Goal: Task Accomplishment & Management: Manage account settings

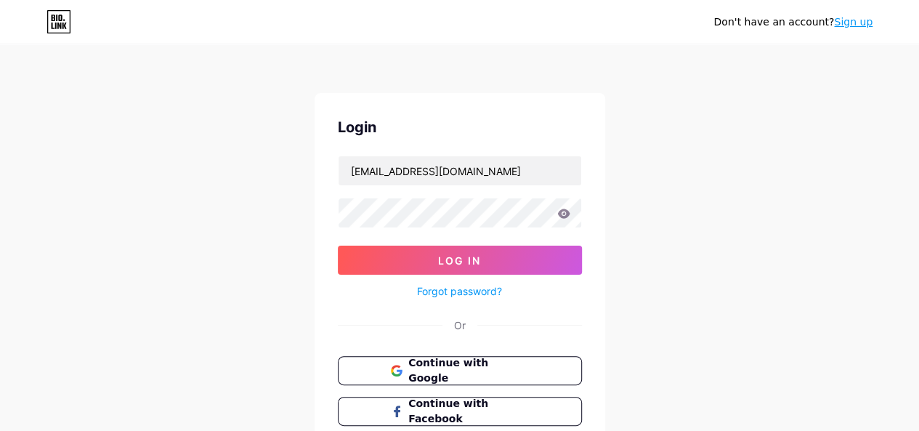
click at [653, 188] on div "Don't have an account? Sign up Login [EMAIL_ADDRESS][DOMAIN_NAME] Log In Forgot…" at bounding box center [459, 268] width 919 height 536
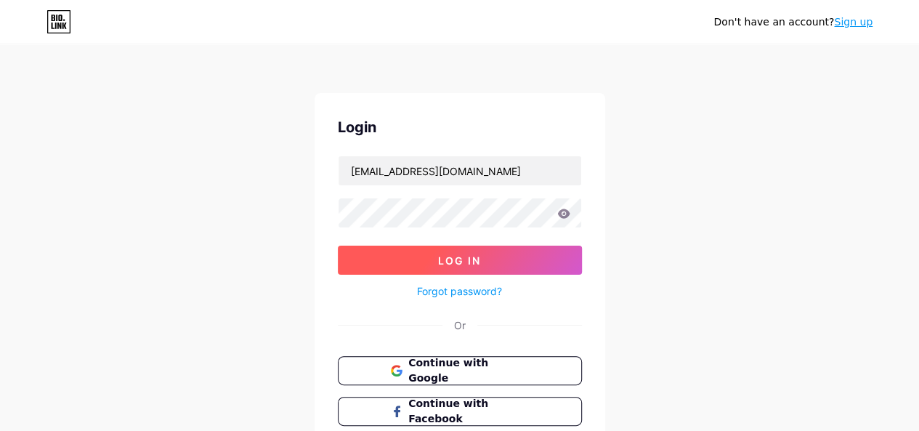
click at [522, 249] on button "Log In" at bounding box center [460, 260] width 244 height 29
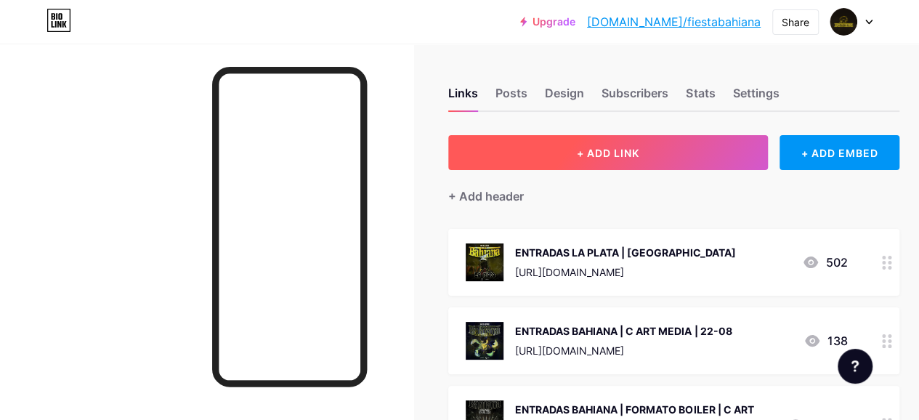
click at [714, 156] on button "+ ADD LINK" at bounding box center [608, 152] width 320 height 35
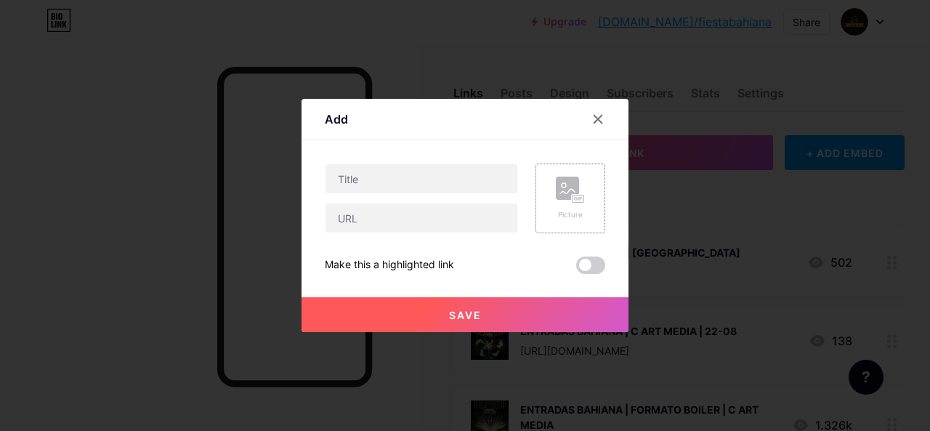
click at [574, 203] on rect at bounding box center [579, 198] width 12 height 7
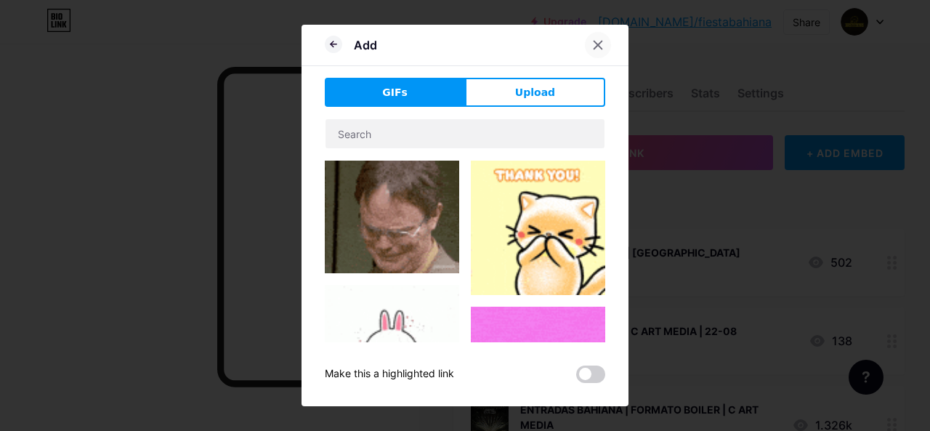
click at [590, 46] on div at bounding box center [598, 45] width 26 height 26
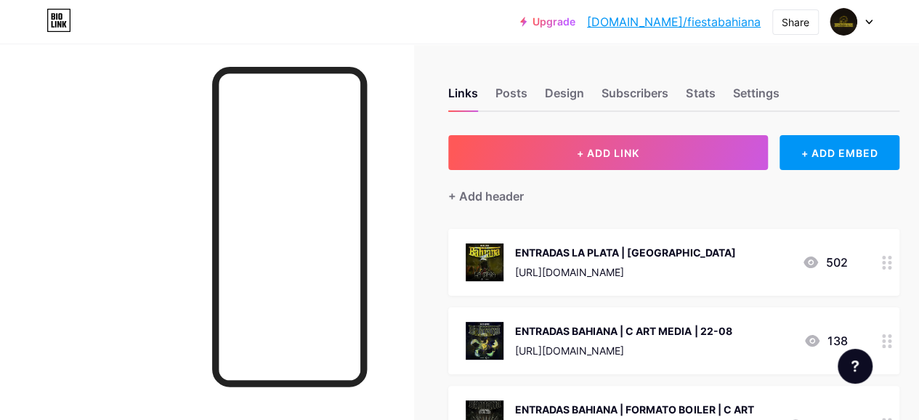
drag, startPoint x: 366, startPoint y: 199, endPoint x: 169, endPoint y: 218, distance: 197.1
click at [169, 218] on div at bounding box center [207, 254] width 414 height 420
click at [818, 149] on div "+ ADD EMBED" at bounding box center [840, 152] width 120 height 35
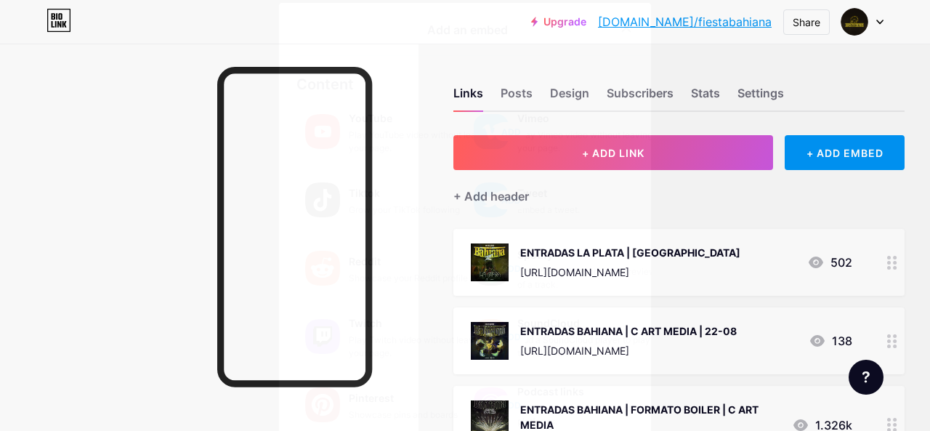
click at [623, 26] on icon at bounding box center [627, 28] width 8 height 8
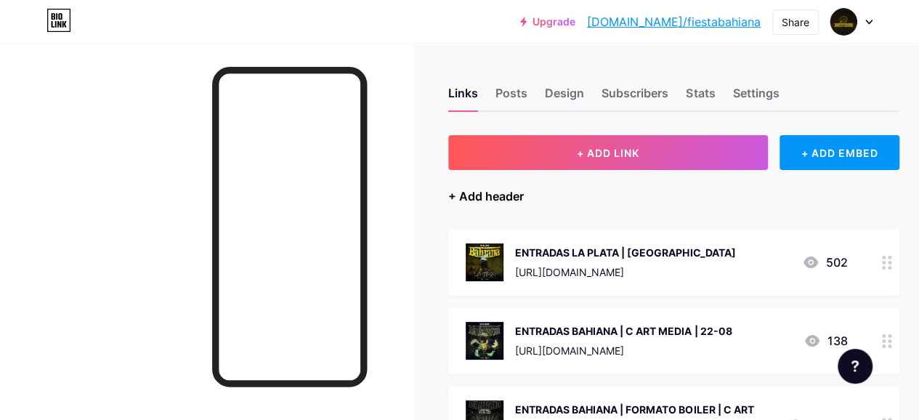
click at [464, 201] on div "+ Add header" at bounding box center [486, 195] width 76 height 17
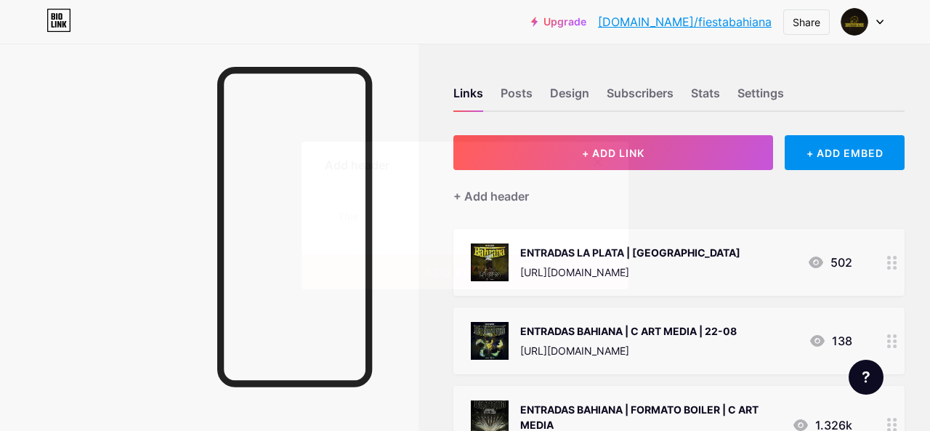
click at [594, 152] on div at bounding box center [598, 162] width 26 height 26
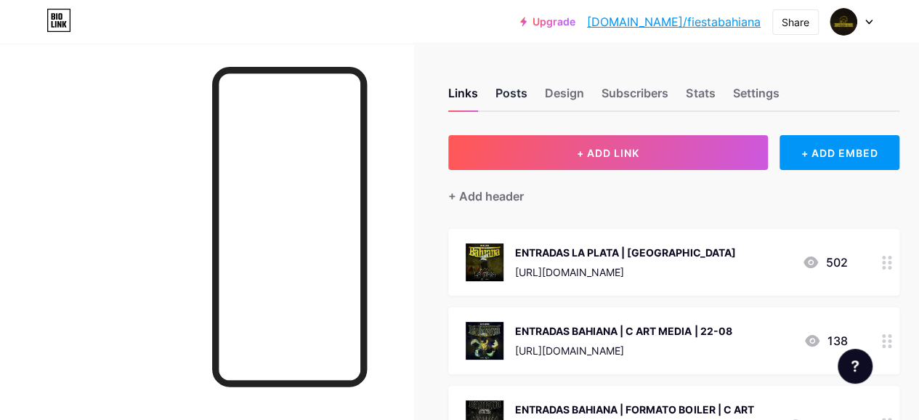
click at [520, 101] on div "Posts" at bounding box center [512, 97] width 32 height 26
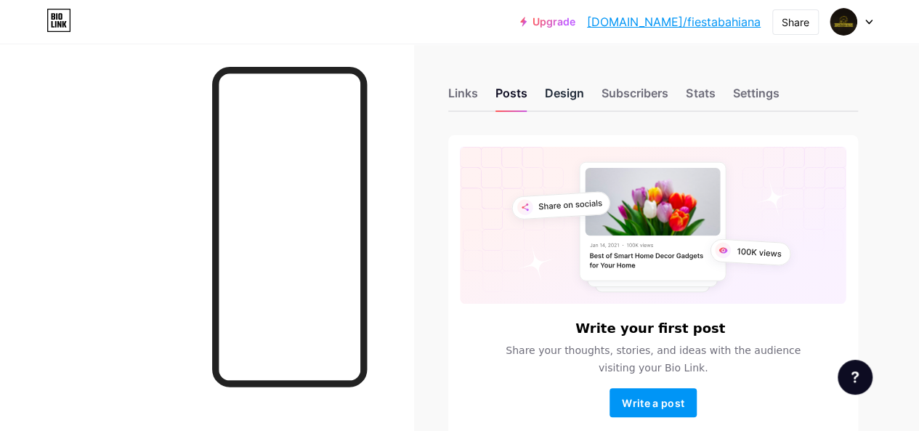
click at [562, 98] on div "Design" at bounding box center [564, 97] width 39 height 26
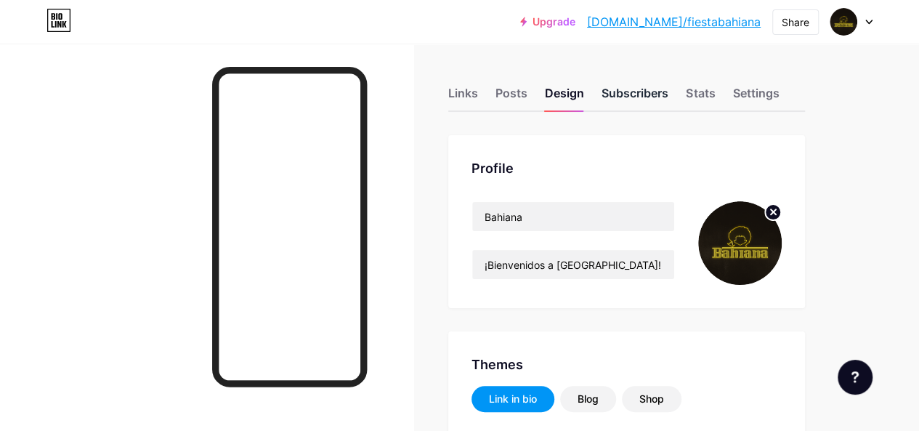
click at [616, 97] on div "Subscribers" at bounding box center [635, 97] width 67 height 26
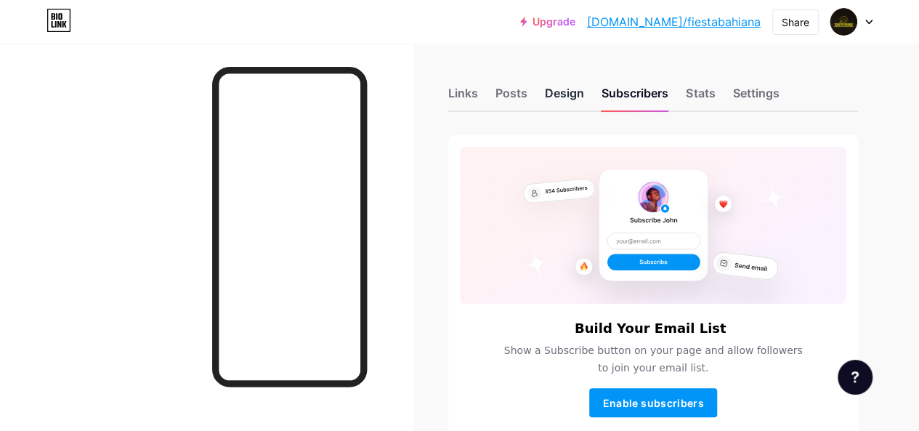
click at [560, 91] on div "Design" at bounding box center [564, 97] width 39 height 26
click at [712, 89] on div "Stats" at bounding box center [700, 97] width 29 height 26
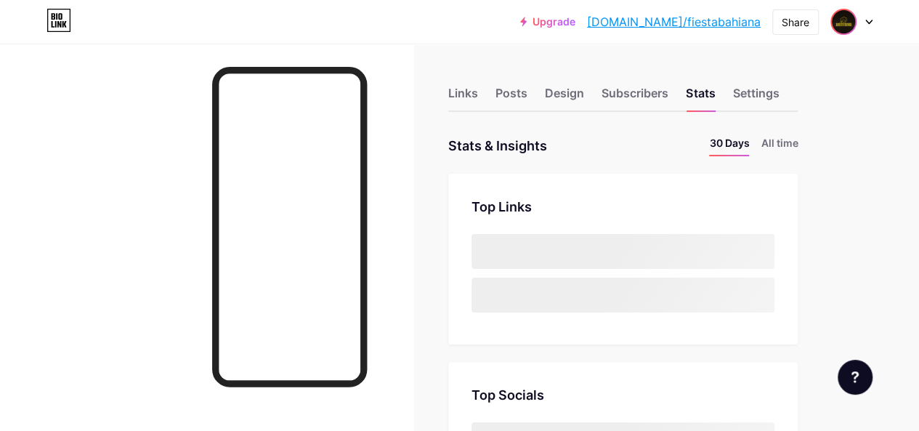
scroll to position [431, 919]
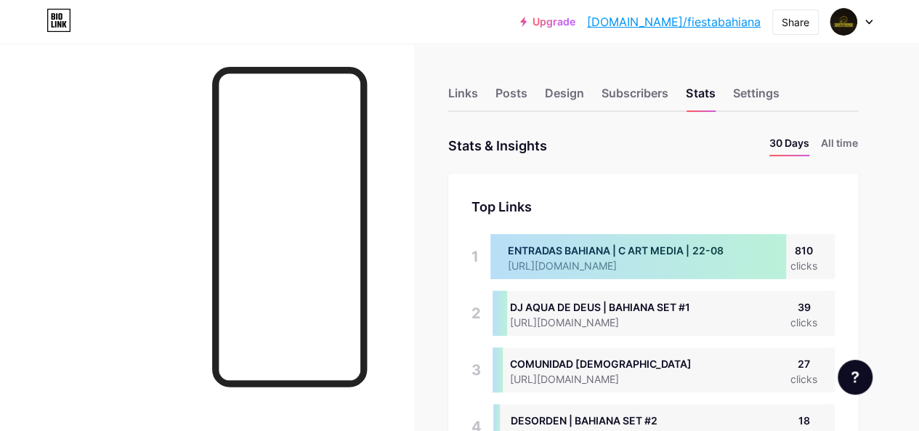
click at [866, 25] on div at bounding box center [852, 22] width 42 height 26
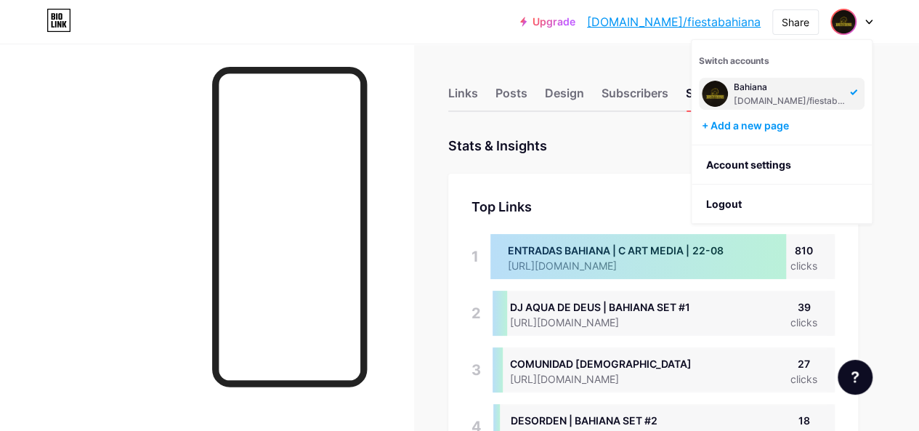
click at [866, 25] on div at bounding box center [852, 22] width 42 height 26
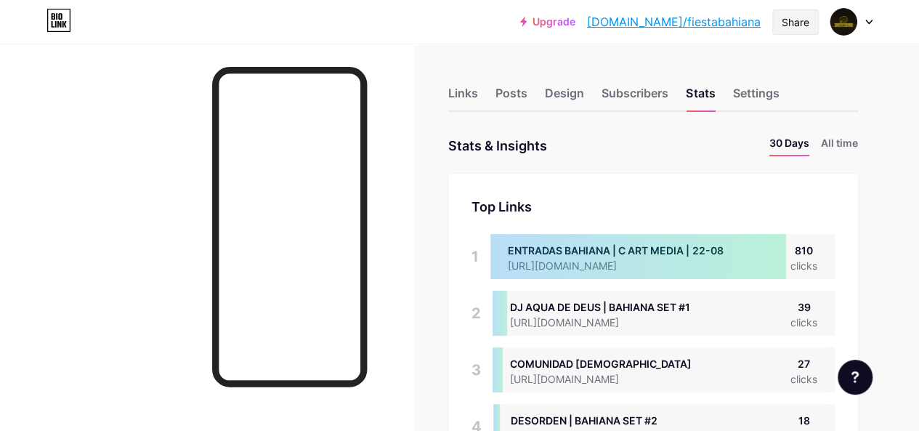
click at [801, 25] on div "Share" at bounding box center [796, 22] width 28 height 15
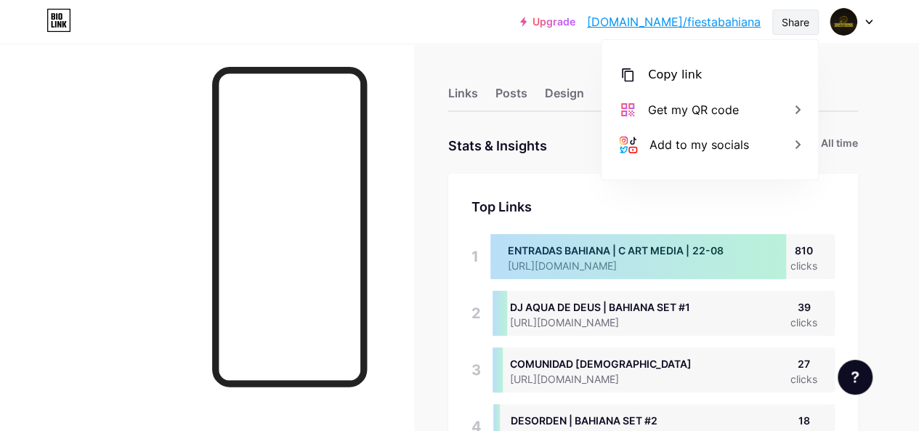
click at [801, 25] on div "Share" at bounding box center [796, 22] width 28 height 15
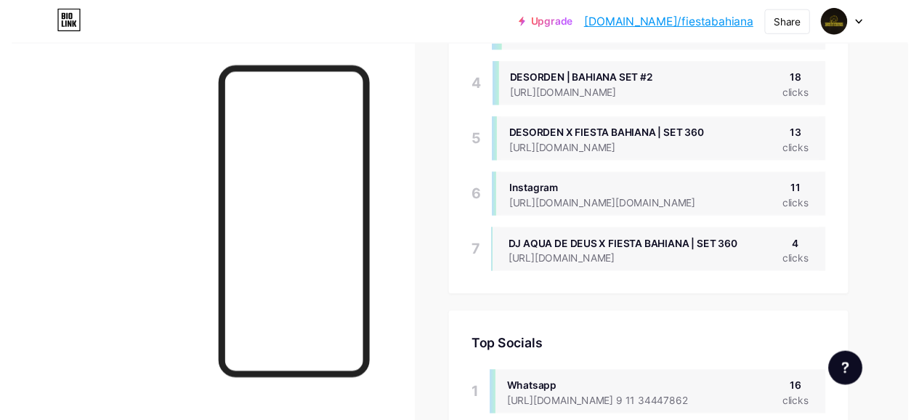
scroll to position [0, 0]
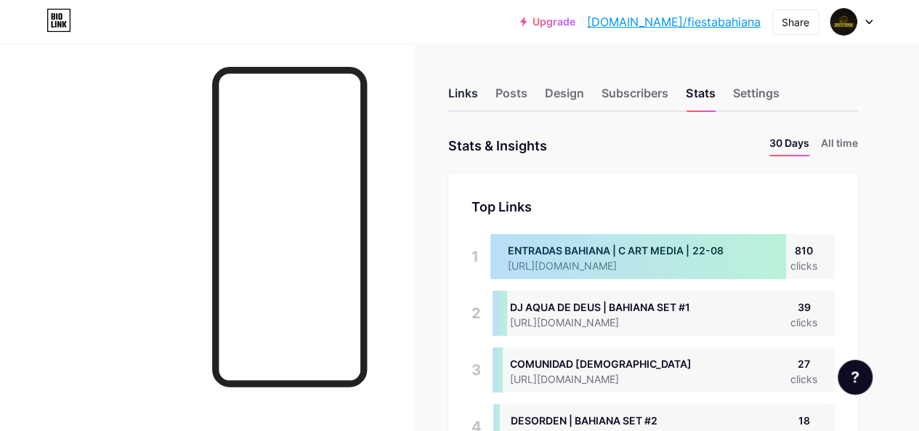
click at [471, 88] on div "Links" at bounding box center [463, 97] width 30 height 26
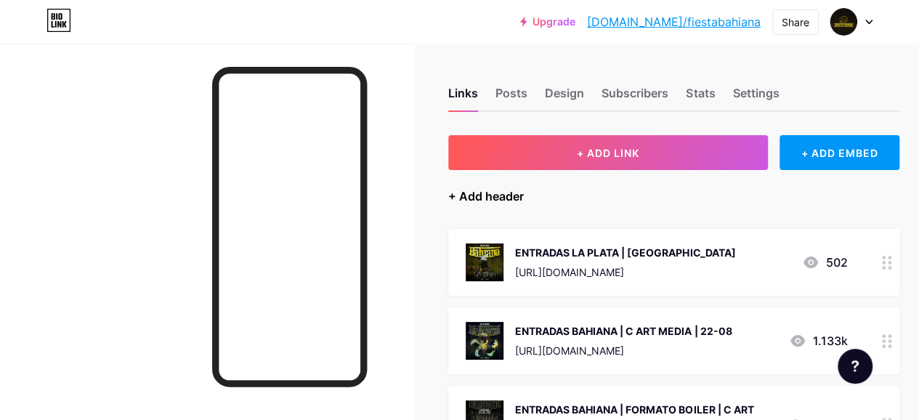
click at [505, 189] on div "+ Add header" at bounding box center [486, 195] width 76 height 17
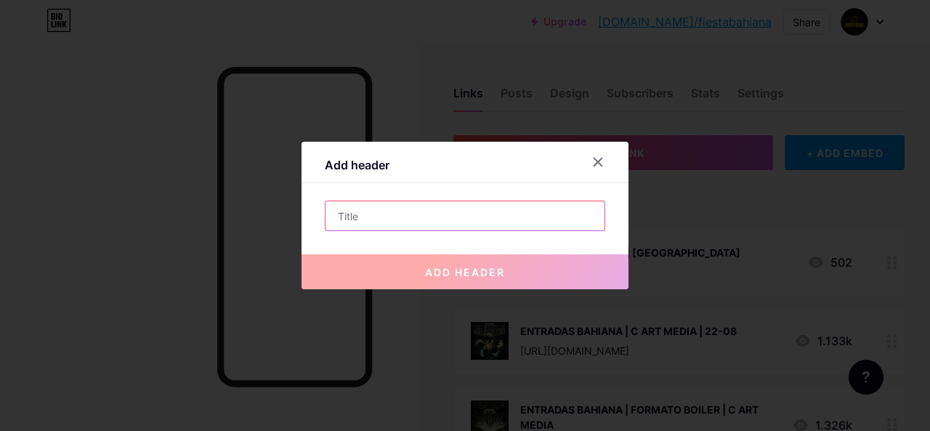
click at [460, 229] on input "text" at bounding box center [465, 215] width 279 height 29
type input "b"
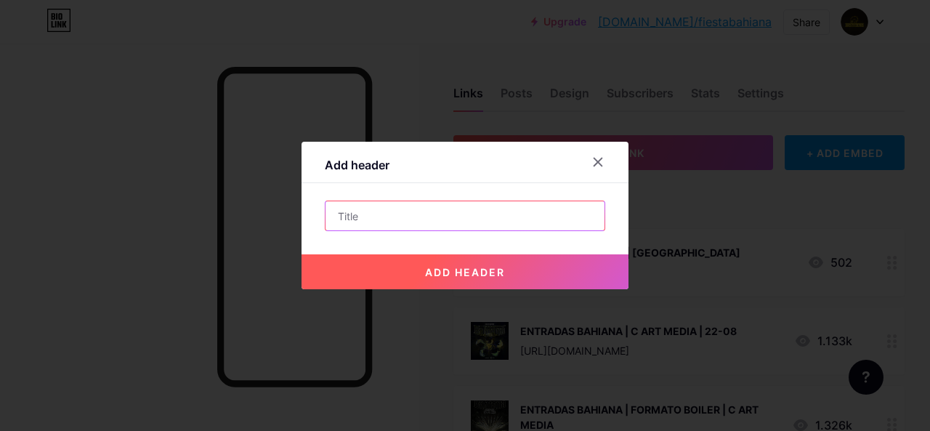
type input "b"
click at [376, 215] on input "Bahiana LA PLATA (2do round)" at bounding box center [465, 215] width 279 height 29
click at [376, 214] on input "Bahiana LA PLATA (2do round)" at bounding box center [465, 215] width 279 height 29
drag, startPoint x: 376, startPoint y: 214, endPoint x: 362, endPoint y: 214, distance: 13.8
click at [362, 214] on input "Bahiana LA PLATA (2do round)" at bounding box center [465, 215] width 279 height 29
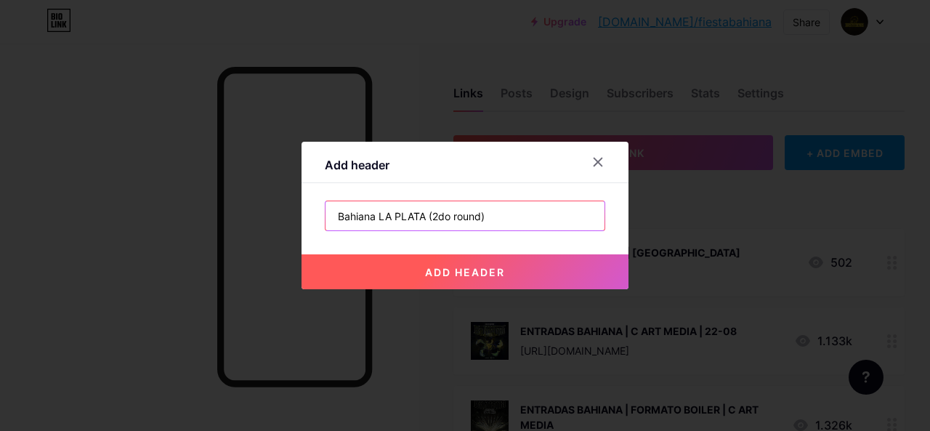
click at [373, 216] on input "Bahiana LA PLATA (2do round)" at bounding box center [465, 215] width 279 height 29
click at [377, 216] on input "Bahiana LA PLATA (2do round)" at bounding box center [465, 215] width 279 height 29
drag, startPoint x: 377, startPoint y: 216, endPoint x: 356, endPoint y: 214, distance: 21.1
click at [356, 214] on input "Bahiana LA PLATA (2do round)" at bounding box center [465, 215] width 279 height 29
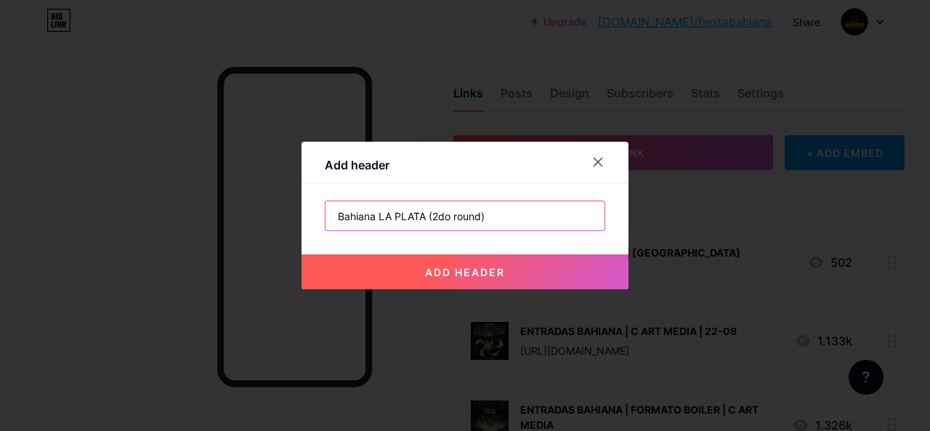
click at [356, 214] on input "Bahiana LA PLATA (2do round)" at bounding box center [465, 215] width 279 height 29
type input "BAHIANA LA PLATA (2do round)"
click at [427, 273] on span "add header" at bounding box center [465, 272] width 80 height 12
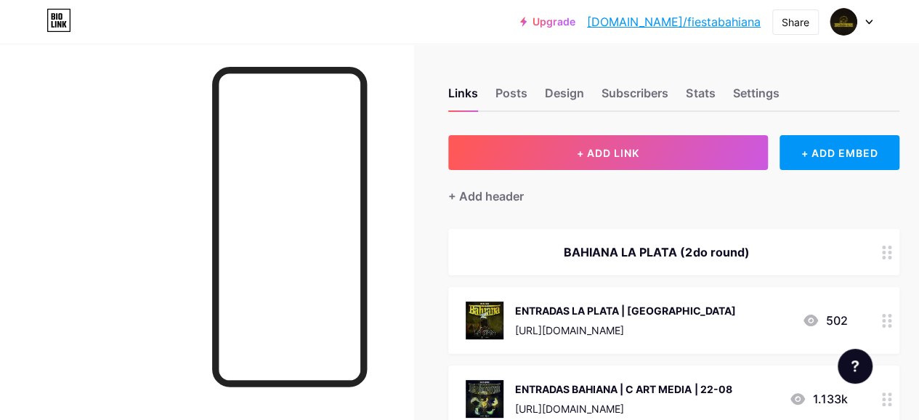
click at [892, 248] on icon at bounding box center [887, 253] width 10 height 14
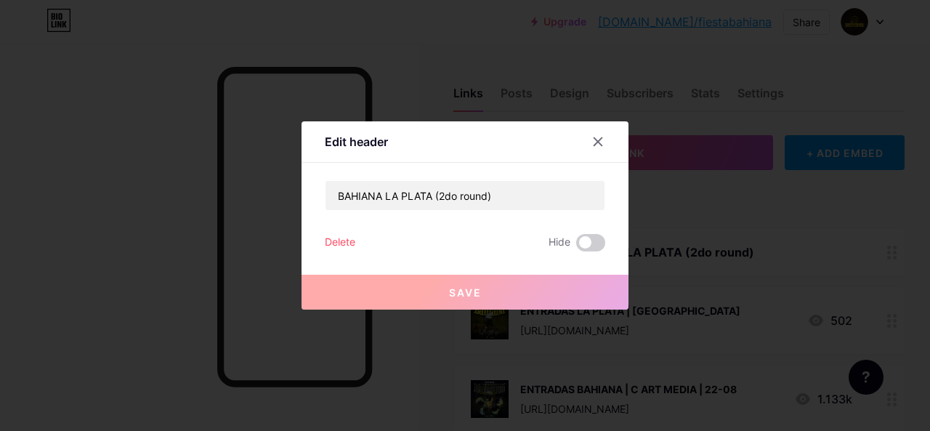
click at [478, 246] on div "Delete Hide" at bounding box center [465, 242] width 281 height 17
click at [333, 245] on div "Delete" at bounding box center [340, 242] width 31 height 17
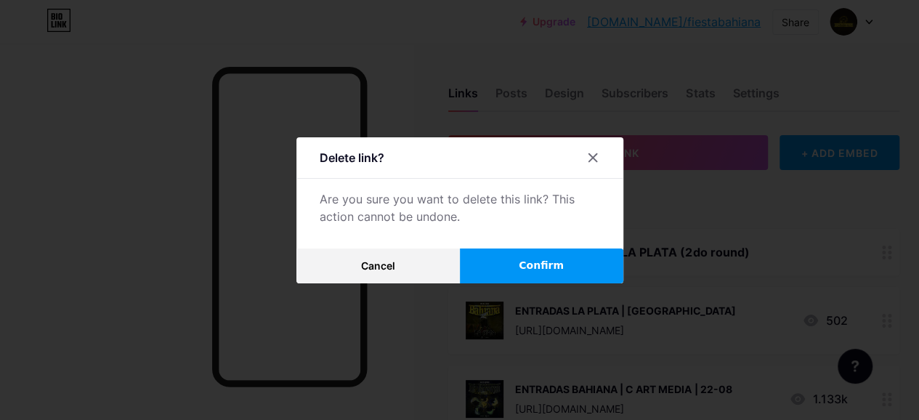
click at [539, 259] on button "Confirm" at bounding box center [542, 266] width 164 height 35
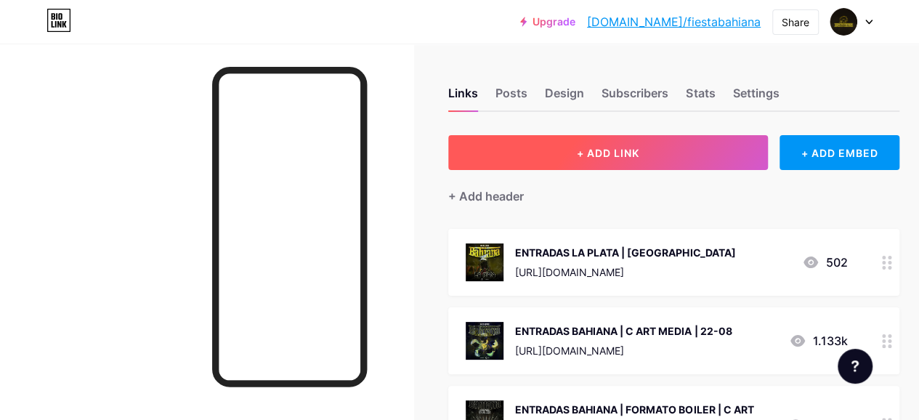
click at [671, 162] on button "+ ADD LINK" at bounding box center [608, 152] width 320 height 35
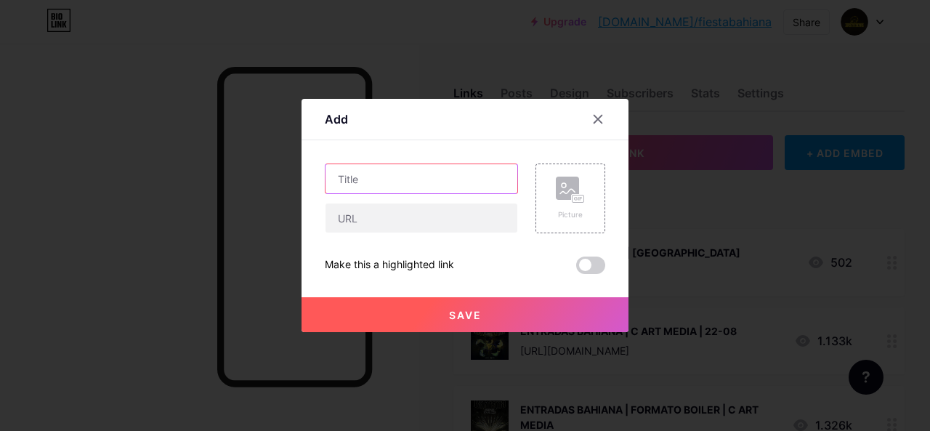
click at [415, 178] on input "text" at bounding box center [422, 178] width 192 height 29
click at [408, 148] on div "Content YouTube Play YouTube video without leaving your page. ADD Vimeo Play Vi…" at bounding box center [465, 207] width 281 height 134
click at [429, 181] on input "text" at bounding box center [422, 178] width 192 height 29
type input "B"
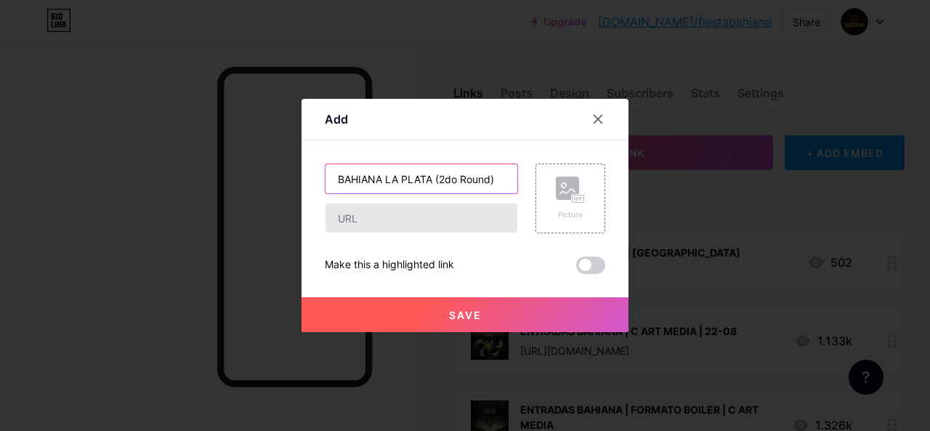
type input "BAHIANA LA PLATA (2do Round)"
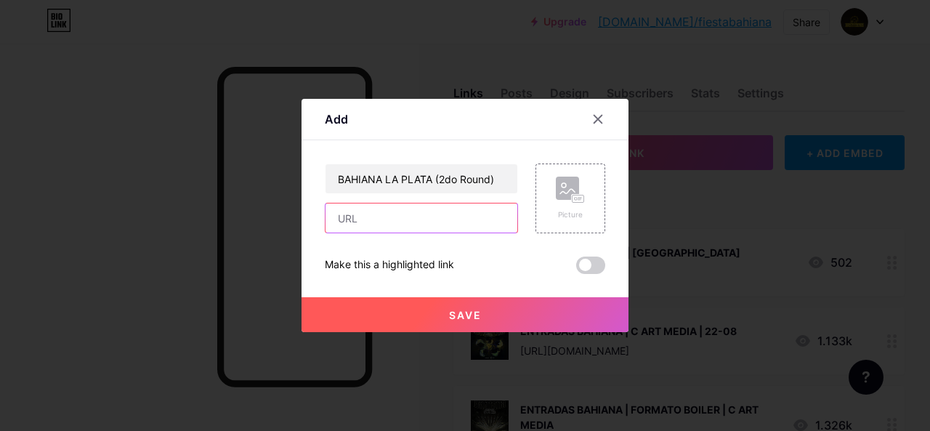
click at [429, 211] on input "text" at bounding box center [422, 217] width 192 height 29
paste input "[URL][DOMAIN_NAME]"
type input "[URL][DOMAIN_NAME]"
click at [563, 192] on icon at bounding box center [567, 191] width 15 height 4
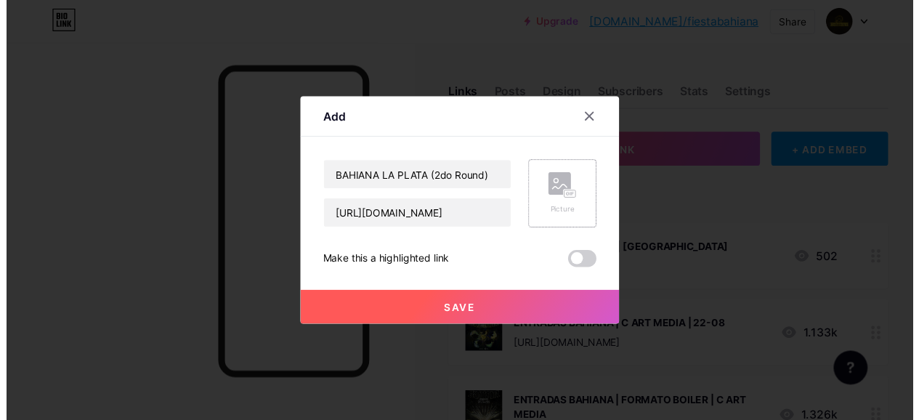
scroll to position [0, 0]
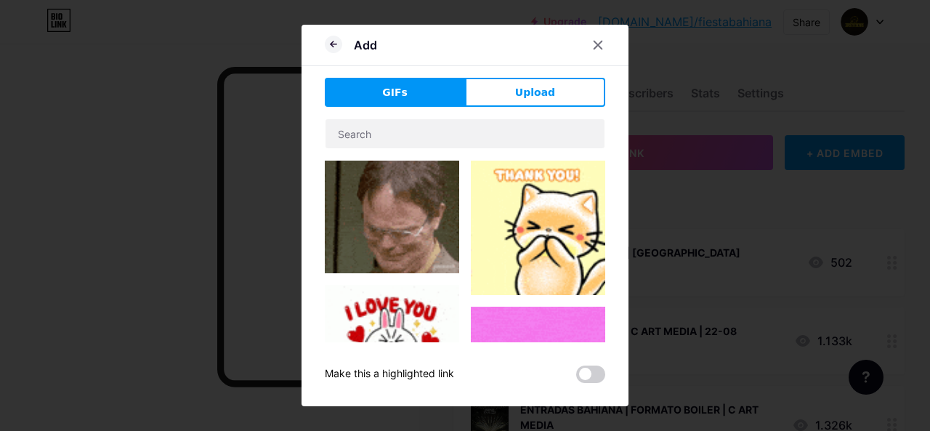
click at [503, 113] on div "GIFs Upload Content YouTube Play YouTube video without leaving your page. ADD V…" at bounding box center [465, 230] width 281 height 305
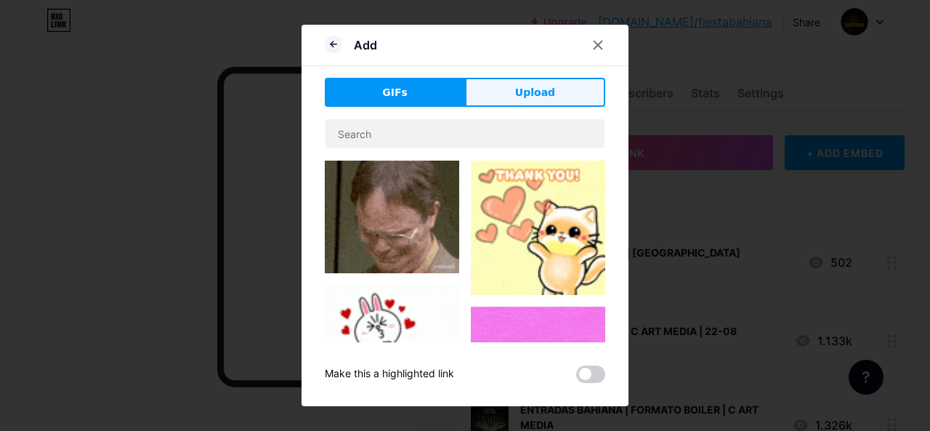
click at [501, 100] on button "Upload" at bounding box center [535, 92] width 140 height 29
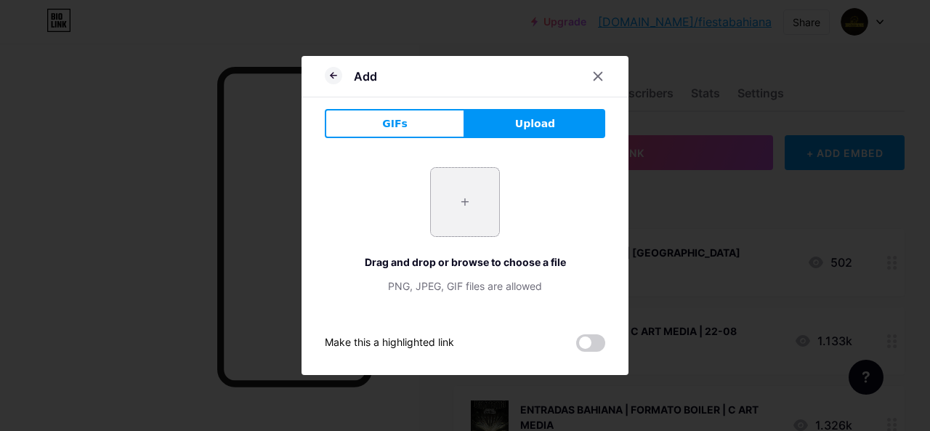
click at [451, 221] on input "file" at bounding box center [465, 202] width 68 height 68
type input "C:\fakepath\800x800.jpg"
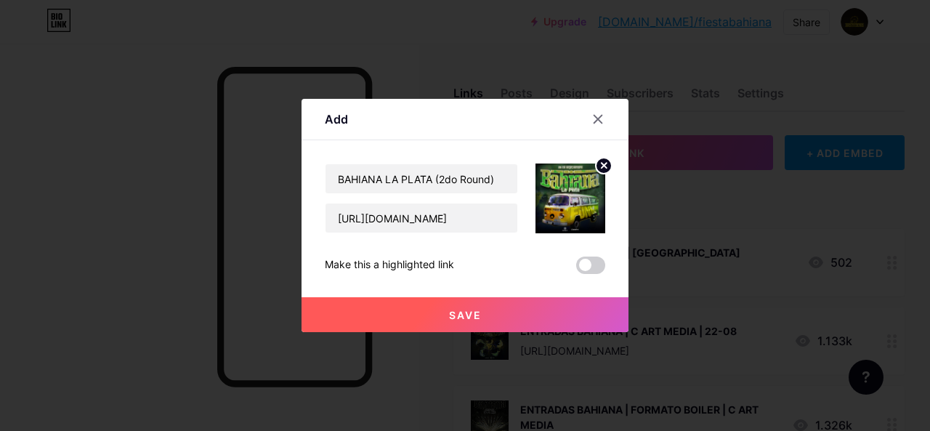
click at [395, 268] on div "Make this a highlighted link" at bounding box center [389, 265] width 129 height 17
click at [600, 262] on span at bounding box center [590, 265] width 29 height 17
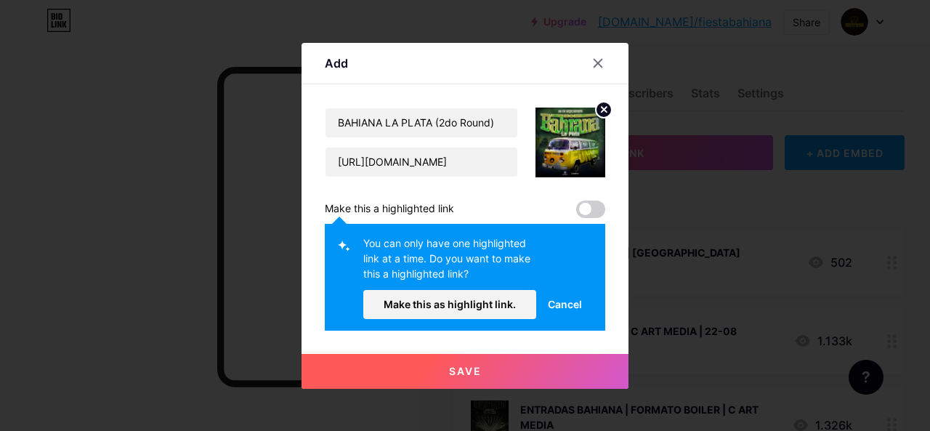
click at [577, 210] on span at bounding box center [590, 209] width 29 height 17
click at [589, 206] on span at bounding box center [590, 209] width 29 height 17
click at [558, 304] on span "Cancel" at bounding box center [565, 304] width 34 height 15
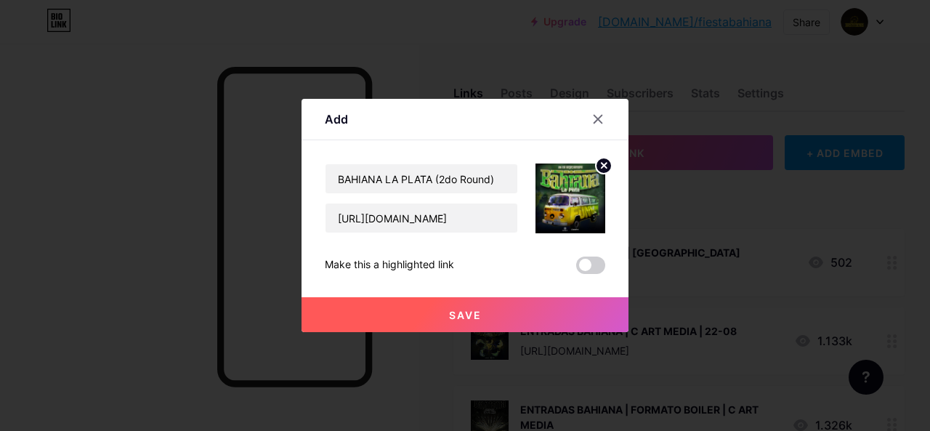
click at [513, 310] on button "Save" at bounding box center [465, 314] width 327 height 35
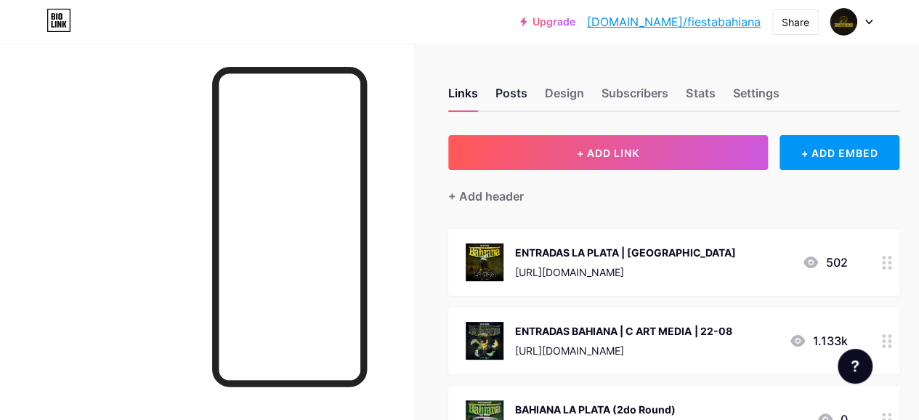
click at [522, 99] on div "Posts" at bounding box center [512, 97] width 32 height 26
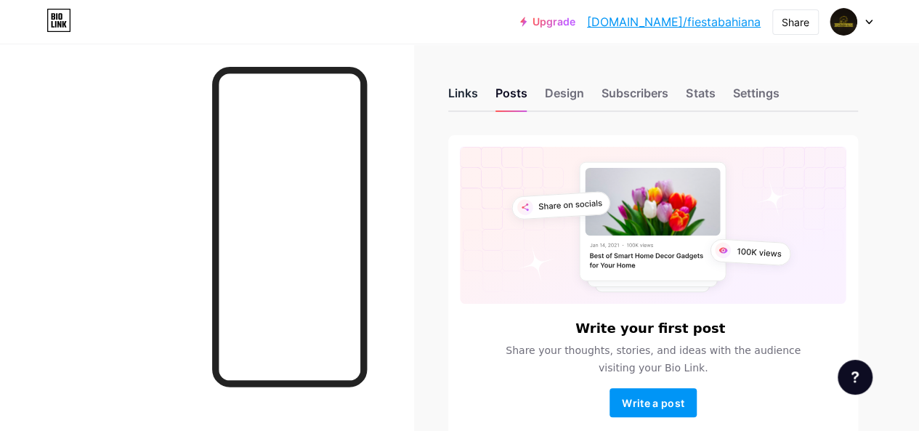
click at [468, 101] on div "Links" at bounding box center [463, 97] width 30 height 26
click at [469, 90] on div "Links" at bounding box center [463, 97] width 30 height 26
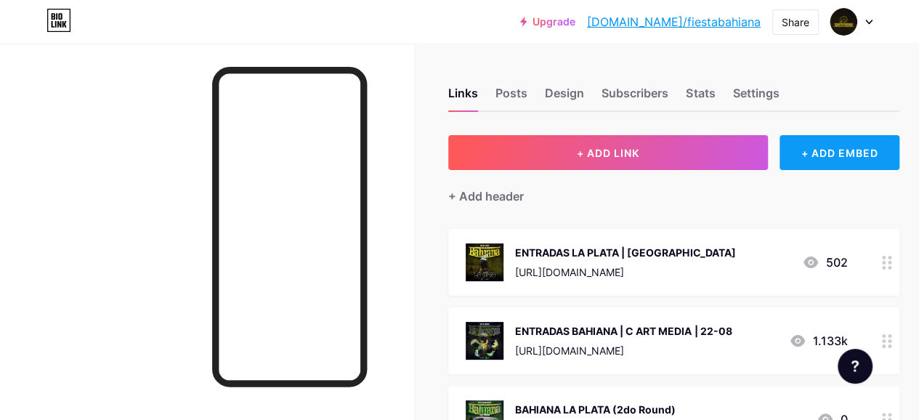
click at [807, 148] on div "+ ADD EMBED" at bounding box center [840, 152] width 120 height 35
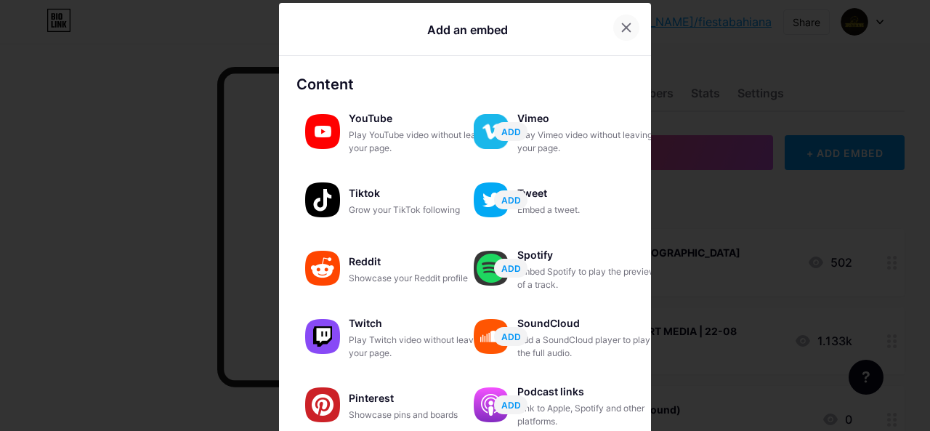
click at [617, 21] on div at bounding box center [626, 28] width 26 height 26
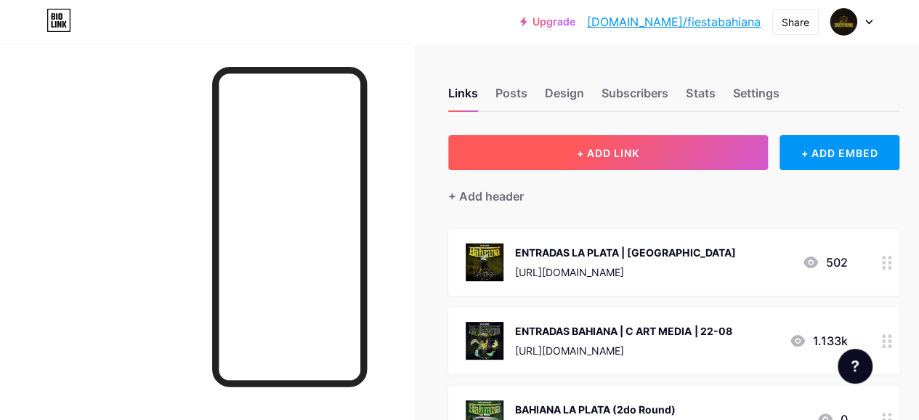
click at [639, 168] on button "+ ADD LINK" at bounding box center [608, 152] width 320 height 35
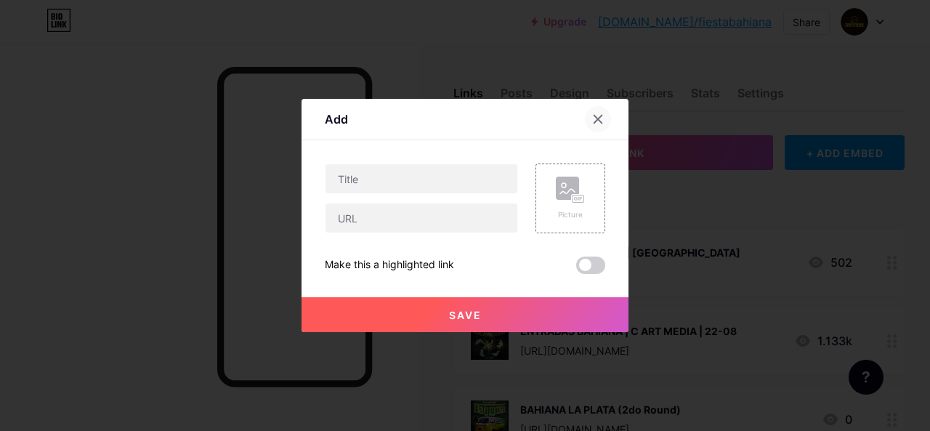
click at [601, 126] on div at bounding box center [598, 119] width 26 height 26
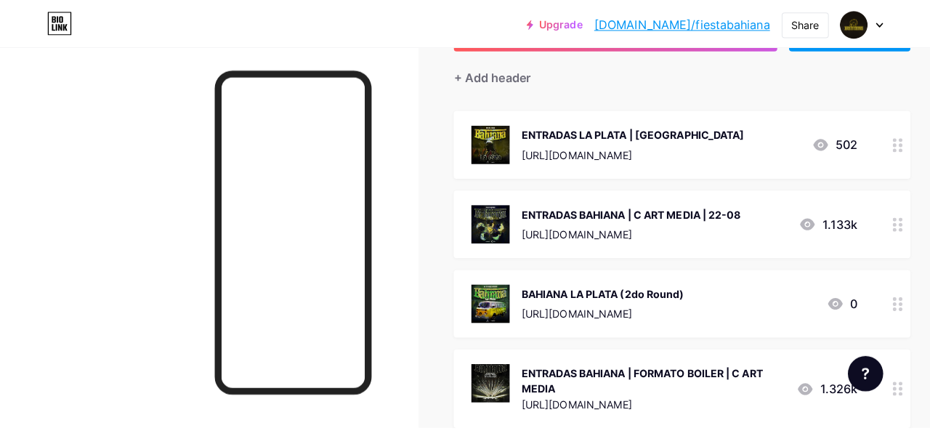
scroll to position [145, 0]
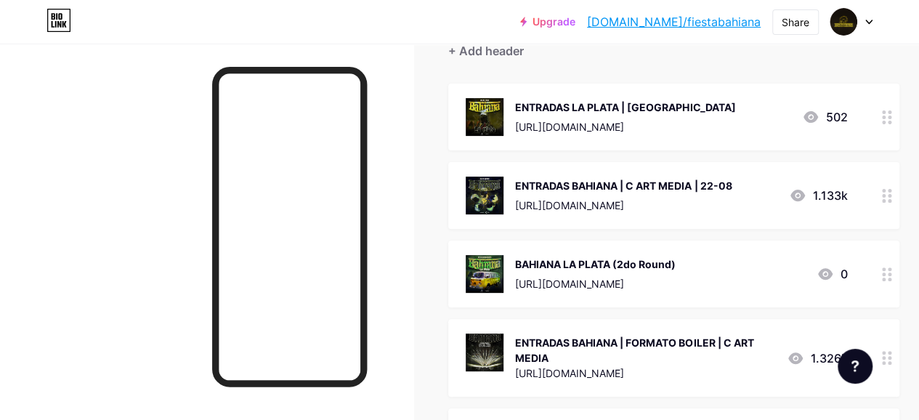
click at [886, 278] on circle at bounding box center [884, 280] width 4 height 4
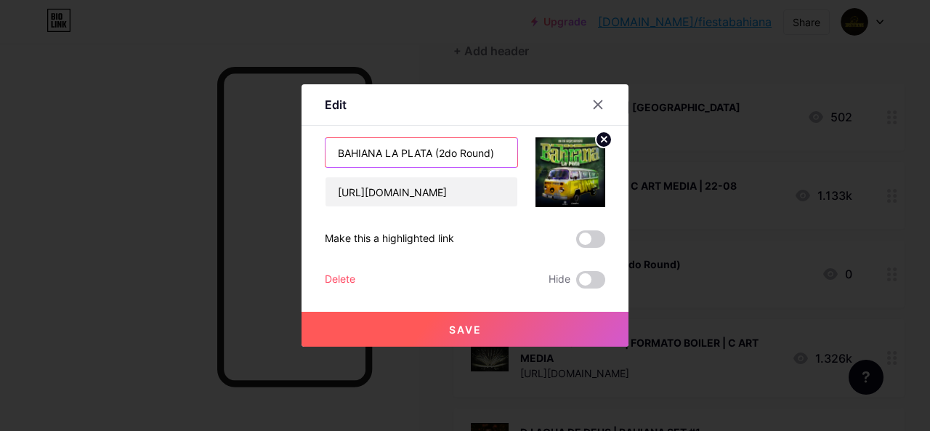
click at [336, 146] on input "BAHIANA LA PLATA (2do Round)" at bounding box center [422, 152] width 192 height 29
type input "COMPRAR ENTRADAS BAHIANA LA PLATA (2do Round)"
click at [472, 320] on button "Save" at bounding box center [465, 329] width 327 height 35
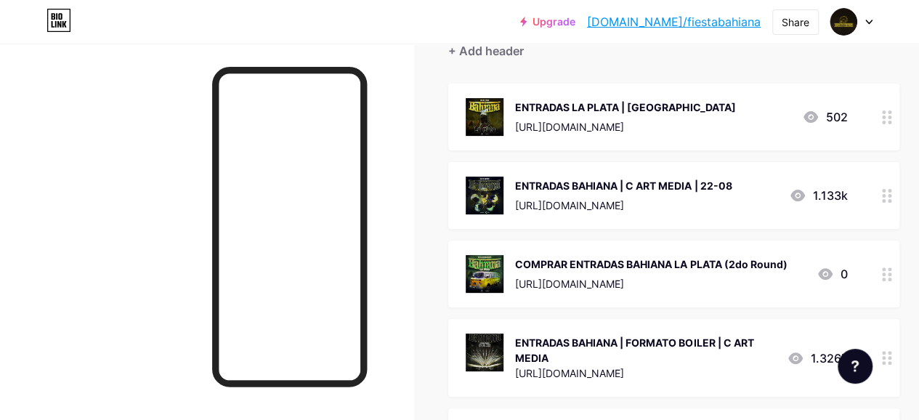
click at [892, 283] on div at bounding box center [887, 274] width 25 height 67
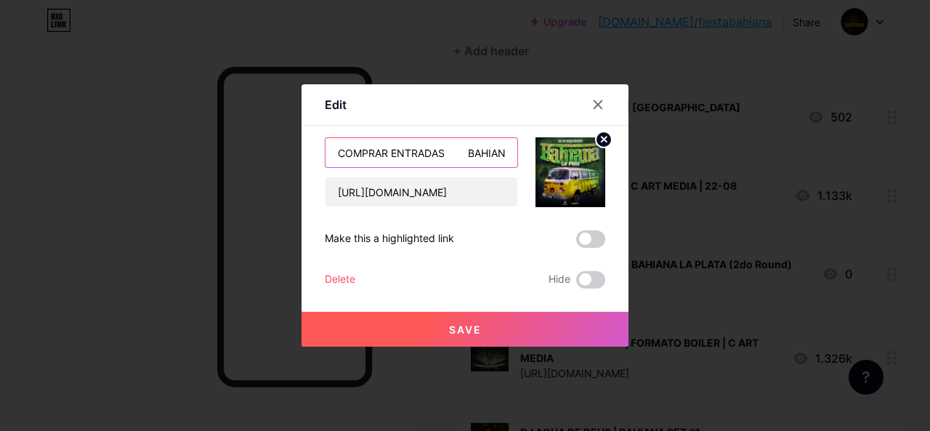
click at [391, 153] on input "COMPRAR ENTRADAS BAHIANA LA PLATA (2do Round)" at bounding box center [422, 152] width 192 height 29
click at [414, 152] on input "ENTRADAS BAHIANA LA PLATA (2do Round)" at bounding box center [422, 152] width 192 height 29
drag, startPoint x: 500, startPoint y: 148, endPoint x: 535, endPoint y: 174, distance: 43.6
click at [536, 174] on div "ENTRADAS BAHIANA LA PLATA (2do Round) https://www.passline.com/eventos/bahiana-…" at bounding box center [465, 172] width 281 height 70
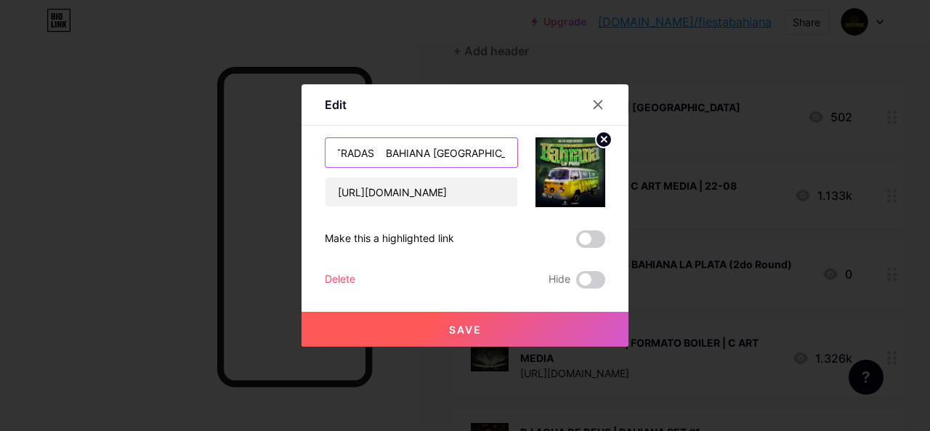
scroll to position [0, 24]
type input "ENTRADAS BAHIANA LA PLATA 26/09"
click at [424, 329] on button "Save" at bounding box center [465, 329] width 327 height 35
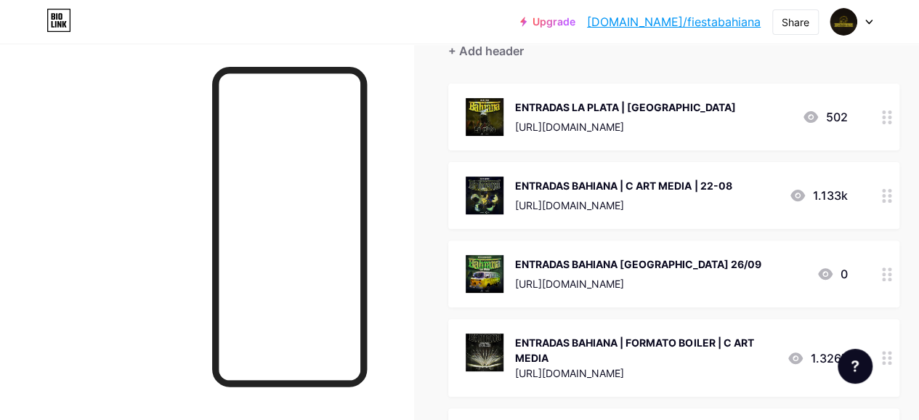
click at [884, 197] on div at bounding box center [887, 195] width 25 height 67
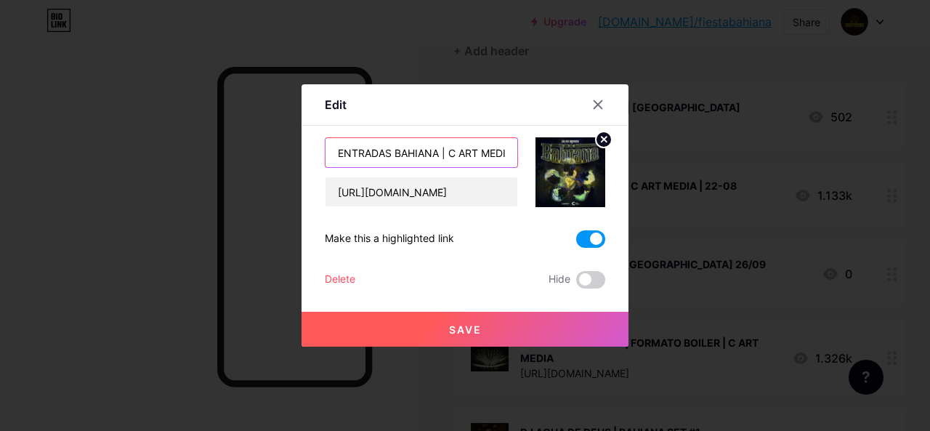
click at [441, 149] on input "ENTRADAS BAHIANA | C ART MEDIA | 22-08" at bounding box center [422, 152] width 192 height 29
click at [592, 105] on icon at bounding box center [598, 105] width 12 height 12
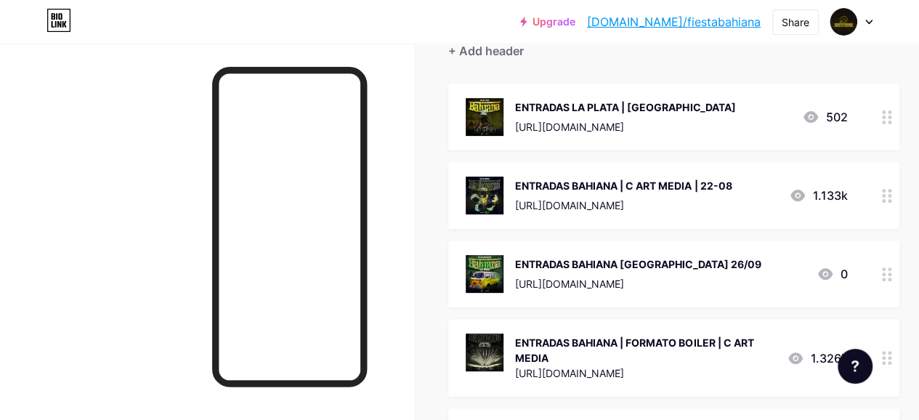
click at [723, 270] on div "ENTRADAS BAHIANA LA PLATA 26/09" at bounding box center [638, 264] width 246 height 15
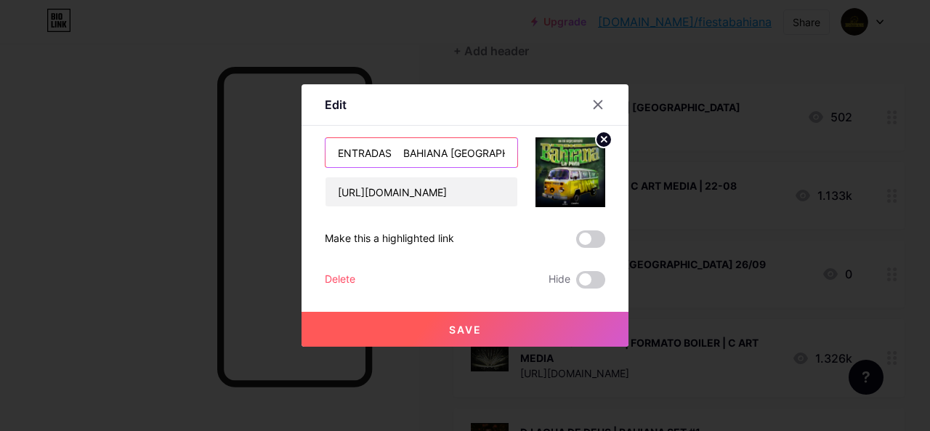
click at [446, 156] on input "ENTRADAS BAHIANA LA PLATA 26/09" at bounding box center [422, 152] width 192 height 29
paste input "|"
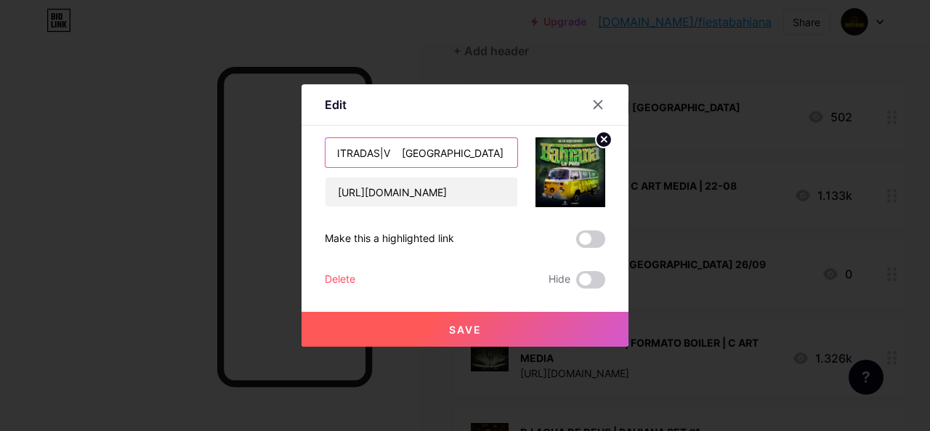
paste input "|"
type input "|ENTRADAS| BAHIANA |LA PLATA| 26/09"
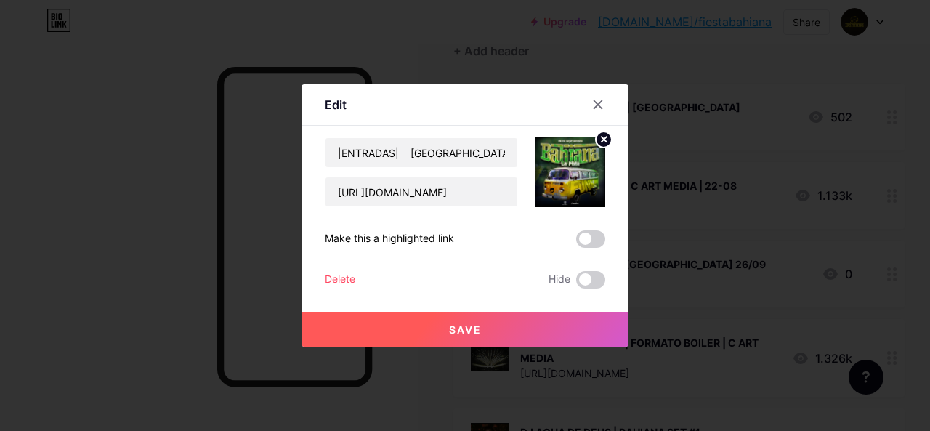
click at [458, 320] on button "Save" at bounding box center [465, 329] width 327 height 35
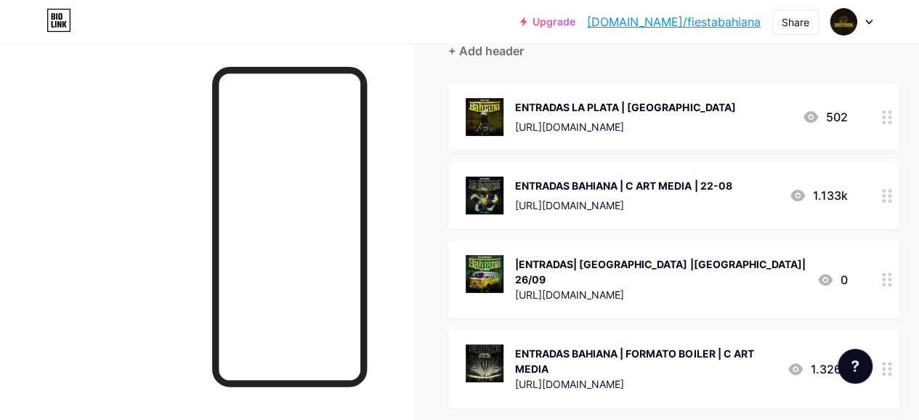
click at [892, 273] on icon at bounding box center [887, 280] width 10 height 14
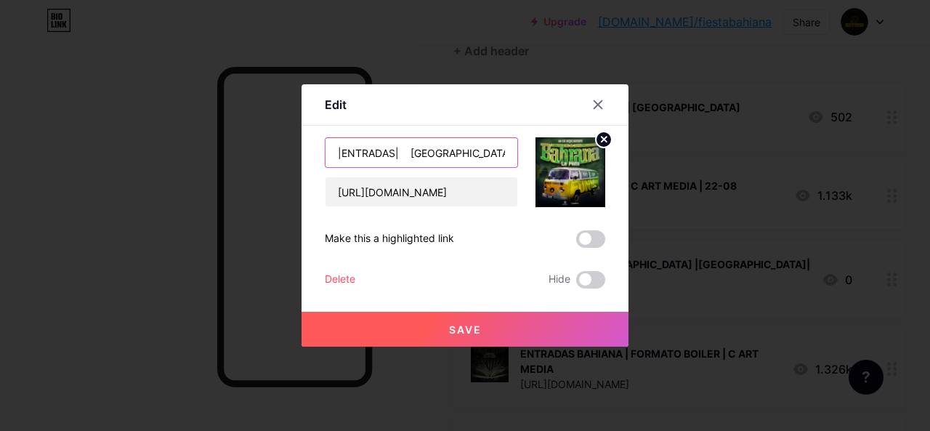
click at [459, 154] on input "|ENTRADAS| BAHIANA |LA PLATA| 26/09" at bounding box center [422, 152] width 192 height 29
paste input "|"
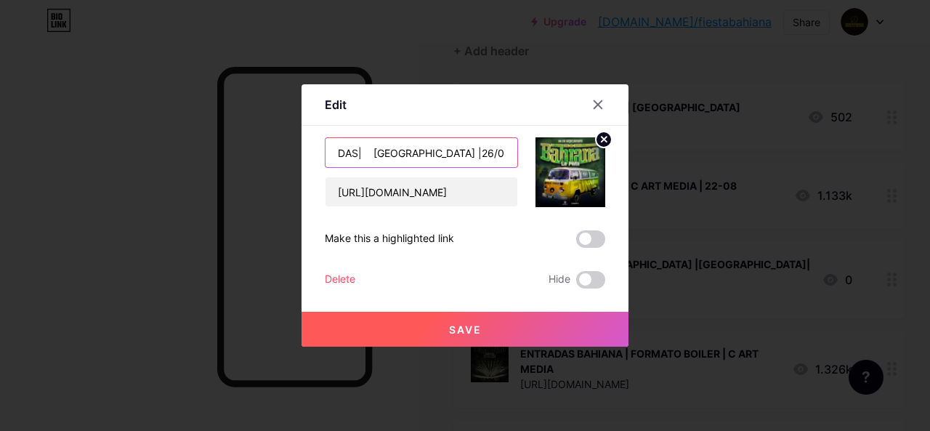
type input "|ENTRADAS| BAHIANA LA PLATA |26/09|"
click at [464, 336] on button "Save" at bounding box center [465, 329] width 327 height 35
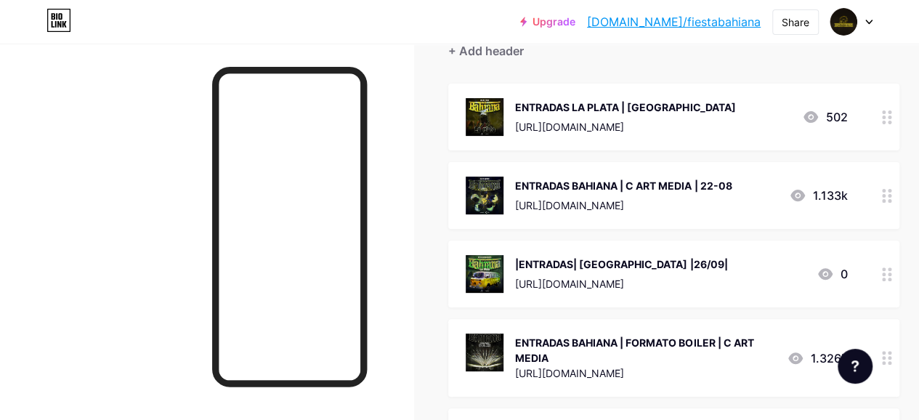
scroll to position [218, 0]
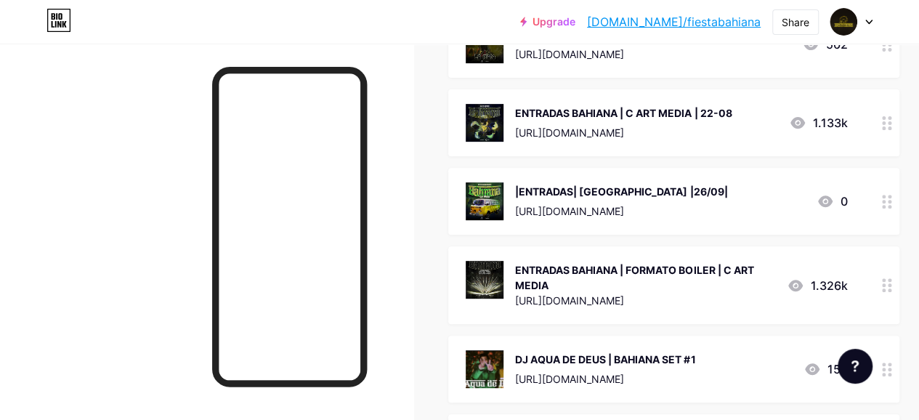
click at [892, 206] on circle at bounding box center [890, 207] width 4 height 4
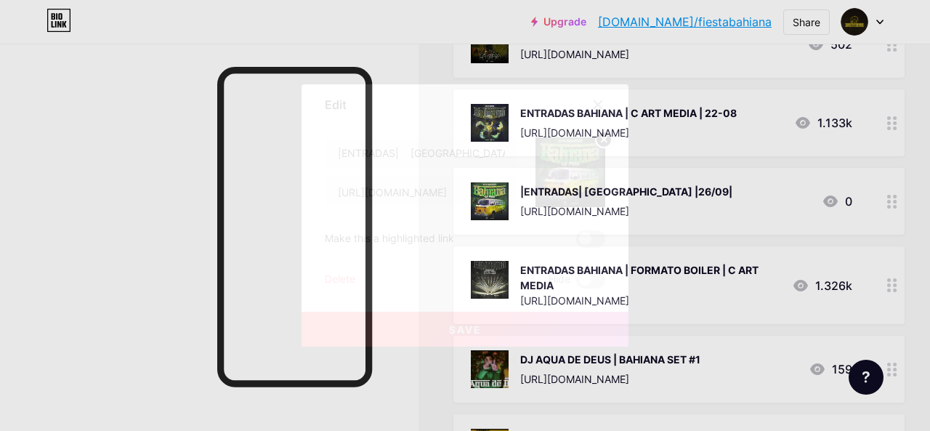
click at [593, 95] on div at bounding box center [598, 105] width 26 height 26
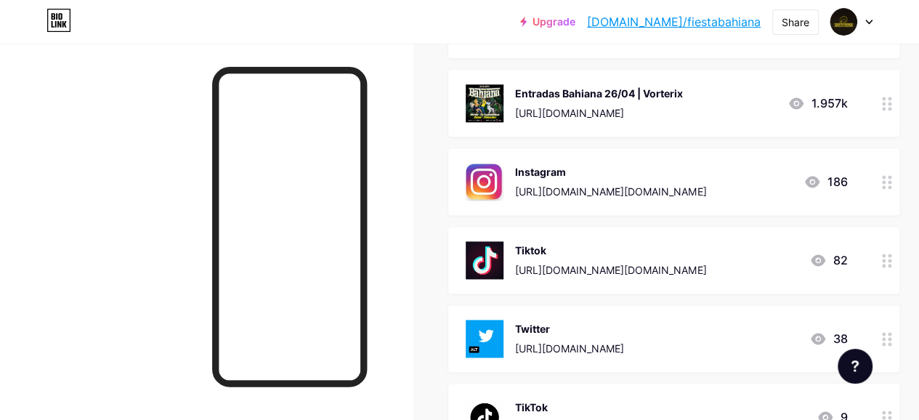
scroll to position [872, 0]
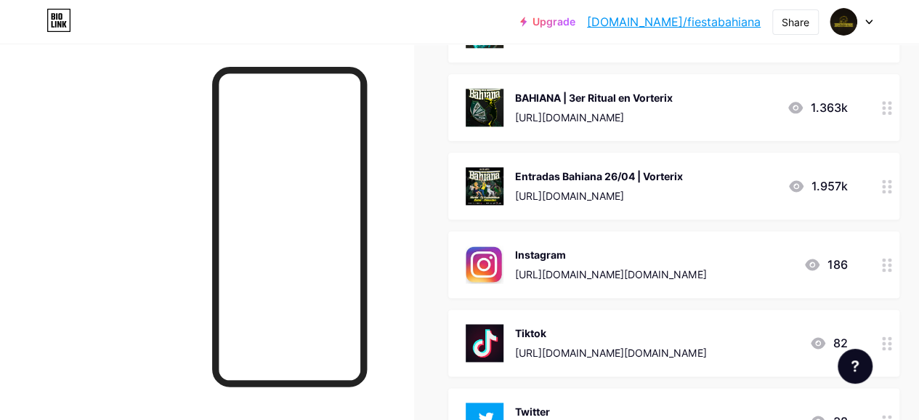
click at [886, 187] on circle at bounding box center [884, 187] width 4 height 4
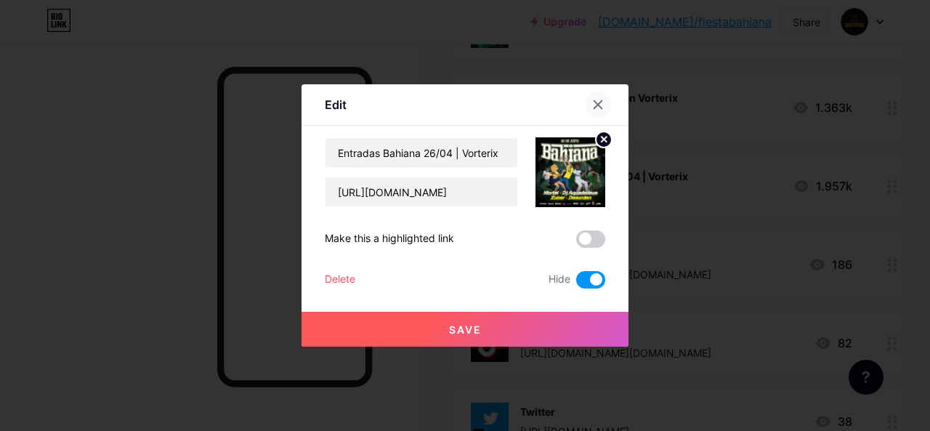
click at [603, 101] on icon at bounding box center [598, 105] width 12 height 12
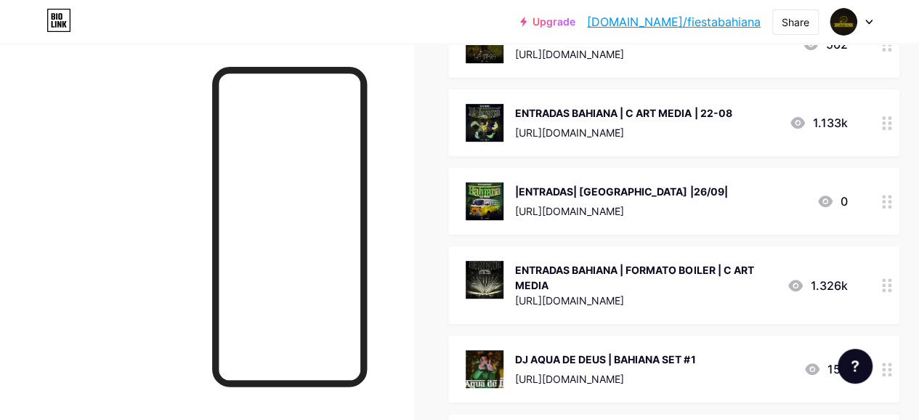
scroll to position [145, 0]
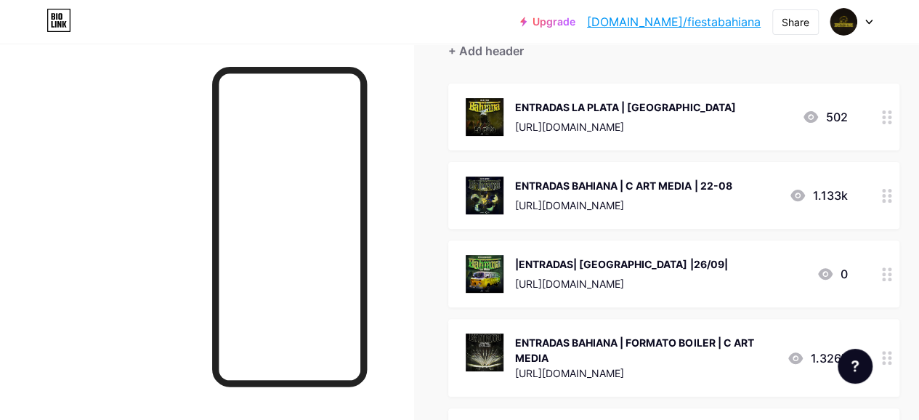
click at [890, 202] on div at bounding box center [887, 195] width 25 height 67
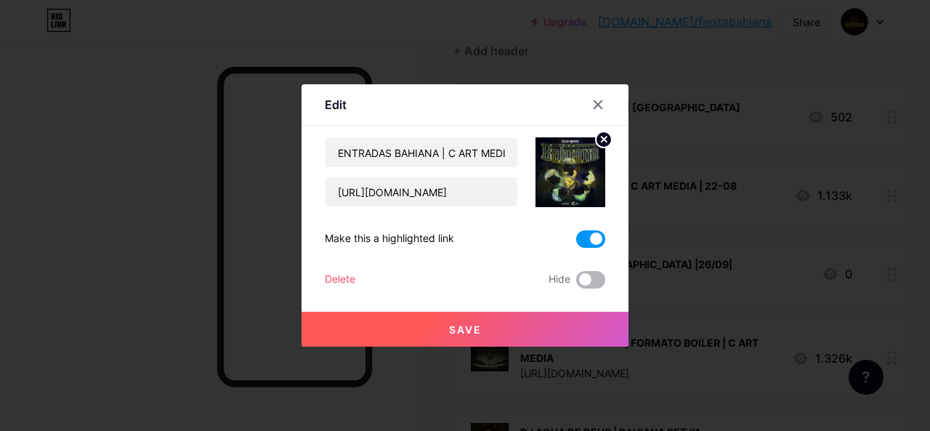
click at [595, 277] on span at bounding box center [590, 279] width 29 height 17
click at [576, 283] on input "checkbox" at bounding box center [576, 283] width 0 height 0
click at [549, 323] on button "Save" at bounding box center [465, 329] width 327 height 35
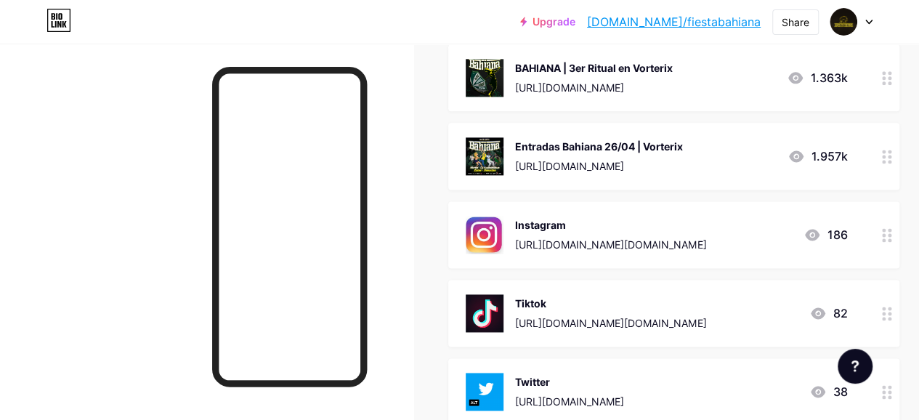
scroll to position [872, 0]
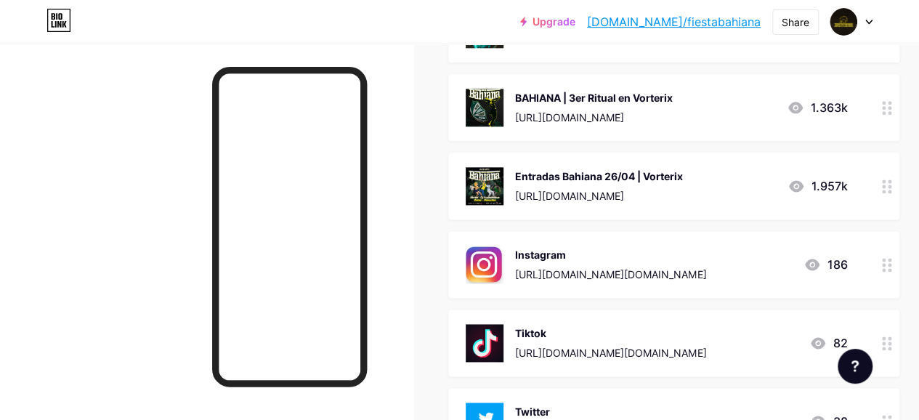
click at [683, 169] on div "Entradas Bahiana 26/04 | Vorterix" at bounding box center [599, 176] width 168 height 15
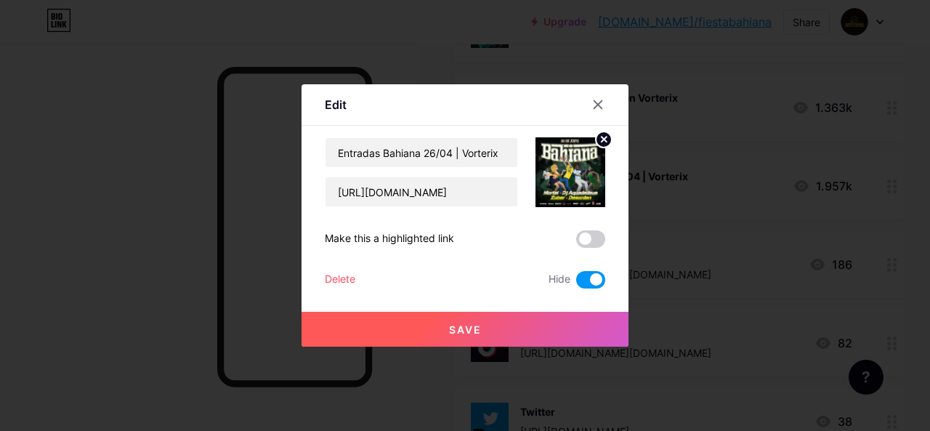
click at [599, 108] on icon at bounding box center [598, 105] width 12 height 12
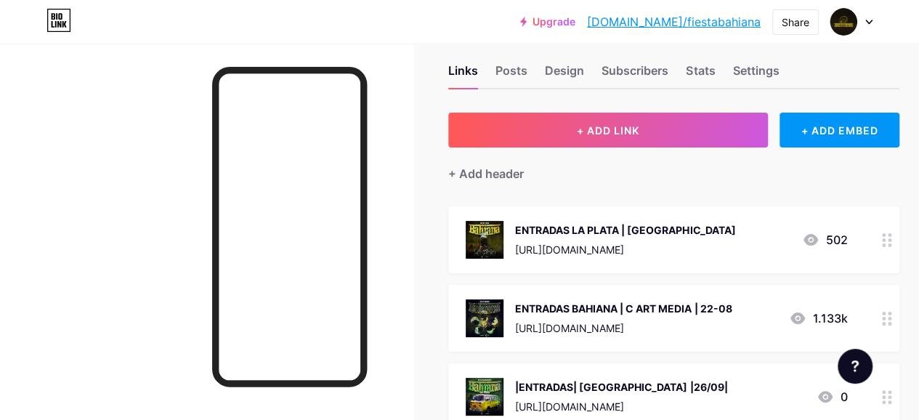
scroll to position [0, 0]
